Goal: Task Accomplishment & Management: Manage account settings

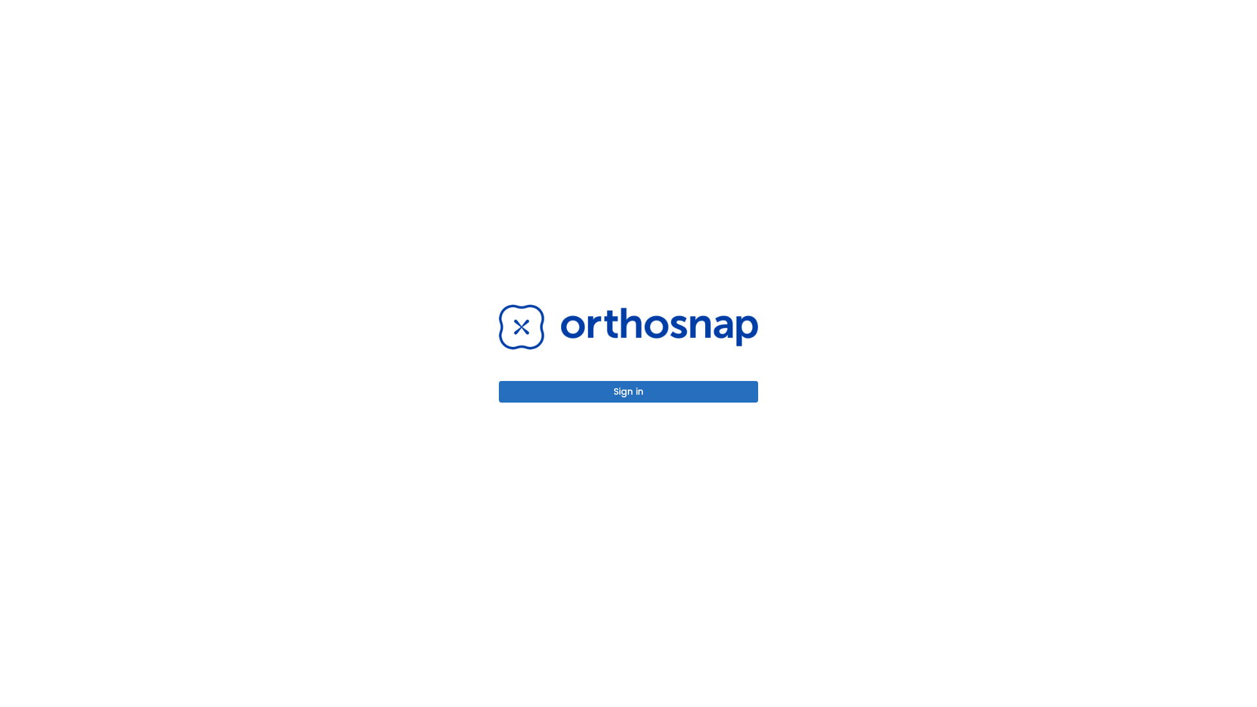
click at [629, 392] on button "Sign in" at bounding box center [628, 392] width 259 height 22
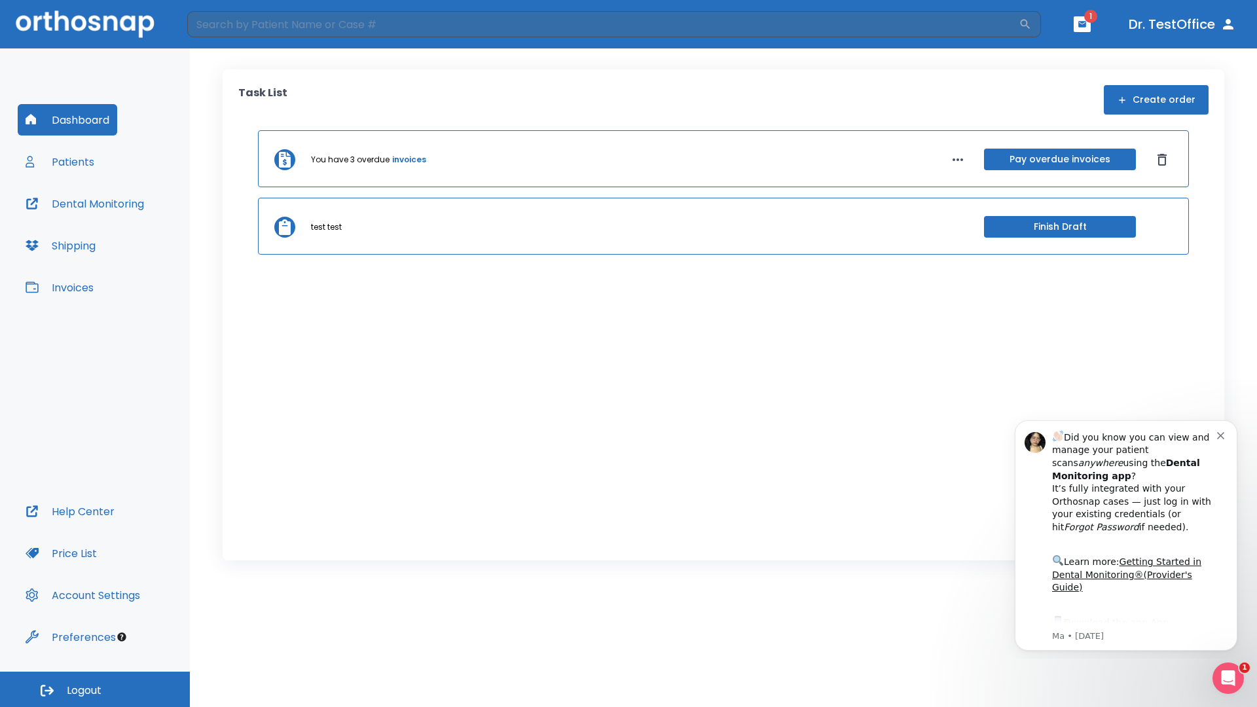
click at [95, 689] on span "Logout" at bounding box center [84, 691] width 35 height 14
